Goal: Check status: Check status

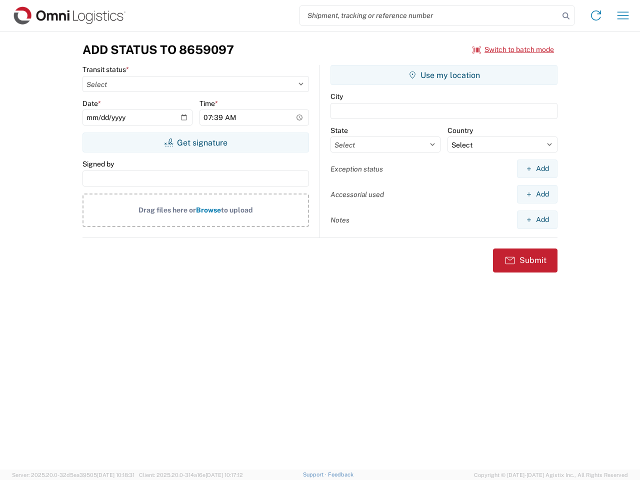
click at [430, 16] on input "search" at bounding box center [429, 15] width 259 height 19
click at [566, 16] on icon at bounding box center [566, 16] width 14 height 14
click at [596, 16] on icon at bounding box center [596, 16] width 16 height 16
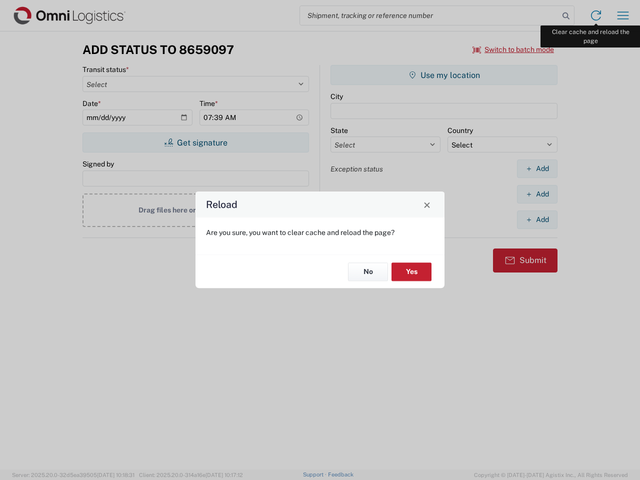
click at [623, 16] on div "Reload Are you sure, you want to clear cache and reload the page? No Yes" at bounding box center [320, 240] width 640 height 480
click at [514, 50] on div "Reload Are you sure, you want to clear cache and reload the page? No Yes" at bounding box center [320, 240] width 640 height 480
click at [196, 143] on div "Reload Are you sure, you want to clear cache and reload the page? No Yes" at bounding box center [320, 240] width 640 height 480
click at [444, 75] on div "Reload Are you sure, you want to clear cache and reload the page? No Yes" at bounding box center [320, 240] width 640 height 480
click at [537, 169] on div "Reload Are you sure, you want to clear cache and reload the page? No Yes" at bounding box center [320, 240] width 640 height 480
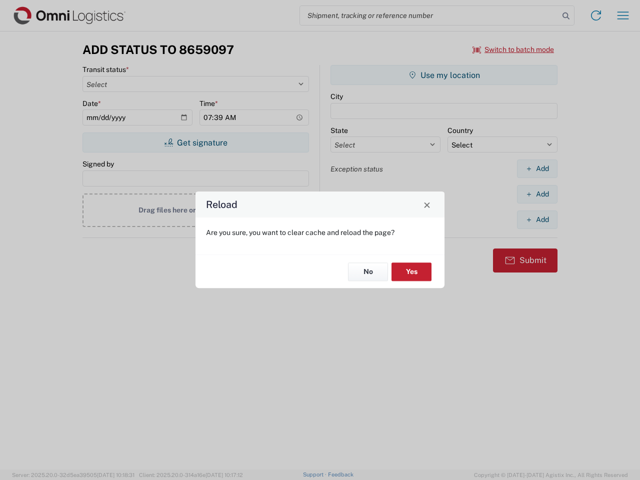
click at [537, 194] on div "Reload Are you sure, you want to clear cache and reload the page? No Yes" at bounding box center [320, 240] width 640 height 480
click at [537, 220] on div "Reload Are you sure, you want to clear cache and reload the page? No Yes" at bounding box center [320, 240] width 640 height 480
